Goal: Task Accomplishment & Management: Use online tool/utility

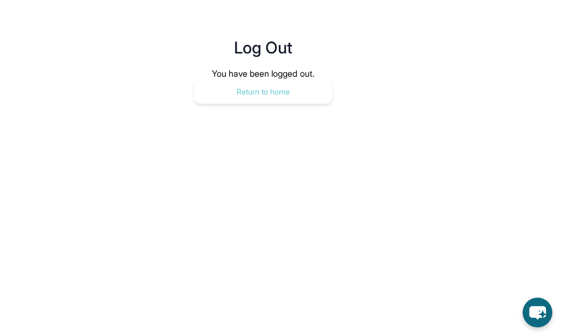
click at [270, 90] on button "Return to home" at bounding box center [263, 92] width 138 height 24
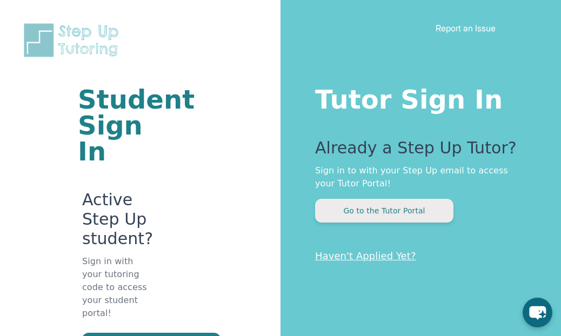
click at [344, 209] on button "Go to the Tutor Portal" at bounding box center [384, 211] width 138 height 24
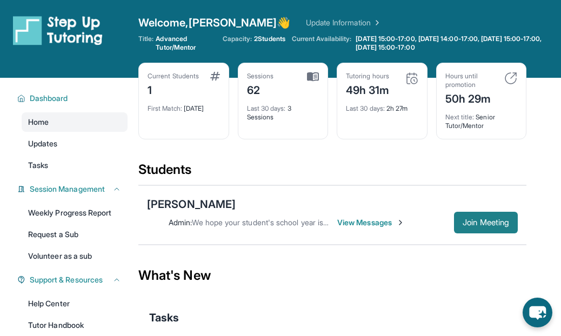
click at [491, 224] on span "Join Meeting" at bounding box center [485, 222] width 46 height 6
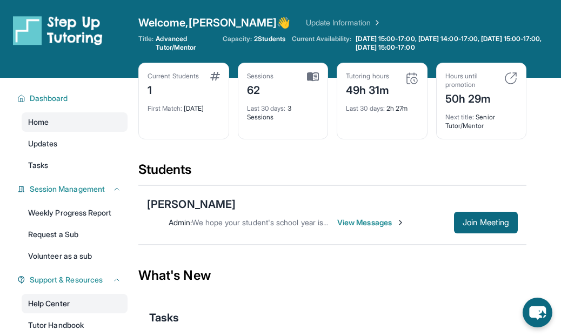
scroll to position [5, 0]
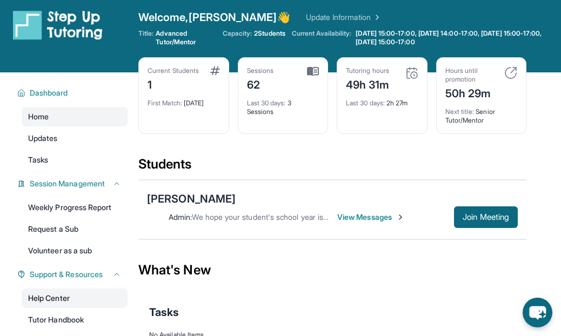
click at [87, 296] on link "Help Center" at bounding box center [75, 297] width 106 height 19
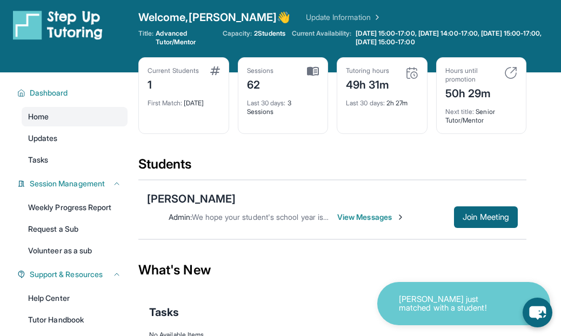
scroll to position [0, 0]
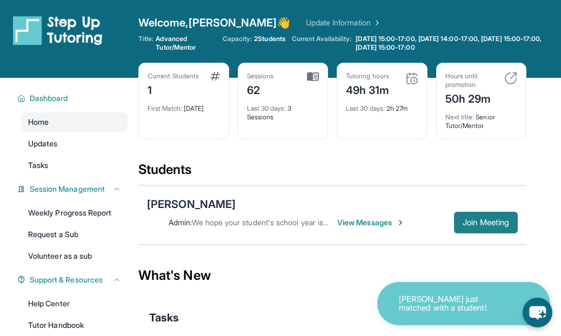
click at [465, 224] on span "Join Meeting" at bounding box center [485, 222] width 46 height 6
